Goal: Task Accomplishment & Management: Use online tool/utility

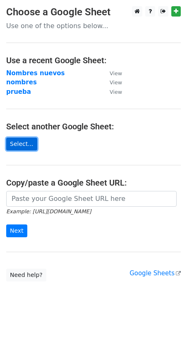
click at [30, 148] on link "Select..." at bounding box center [21, 144] width 31 height 13
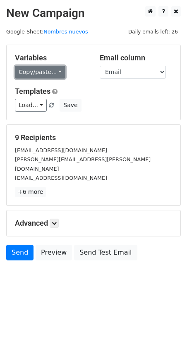
click at [33, 71] on link "Copy/paste..." at bounding box center [40, 72] width 50 height 13
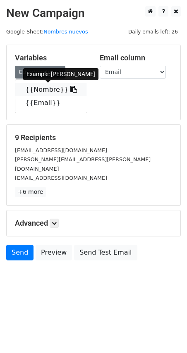
click at [37, 90] on link "{{Nombre}}" at bounding box center [50, 89] width 71 height 13
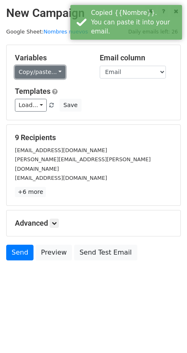
click at [36, 70] on link "Copy/paste..." at bounding box center [40, 72] width 50 height 13
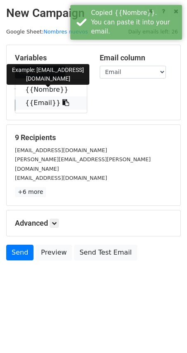
click at [37, 102] on link "{{Email}}" at bounding box center [50, 102] width 71 height 13
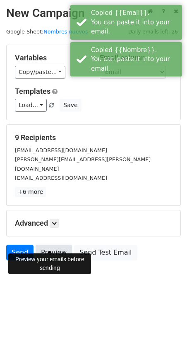
click at [54, 245] on link "Preview" at bounding box center [54, 253] width 36 height 16
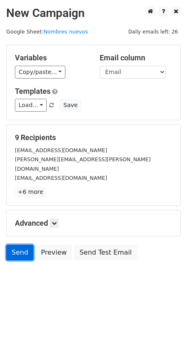
click at [13, 245] on link "Send" at bounding box center [19, 253] width 27 height 16
